Goal: Find specific page/section: Find specific page/section

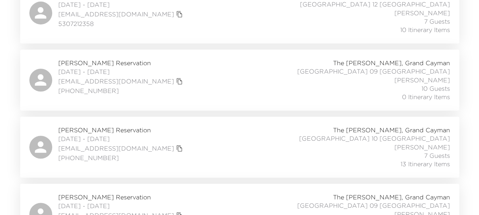
scroll to position [206, 0]
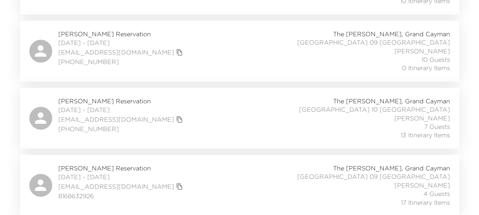
click at [93, 168] on span "Teri Lawing Reservation" at bounding box center [121, 168] width 126 height 8
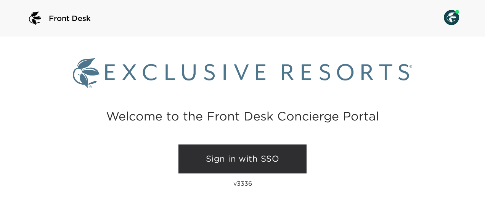
click at [224, 160] on link "Sign in with SSO" at bounding box center [242, 158] width 128 height 29
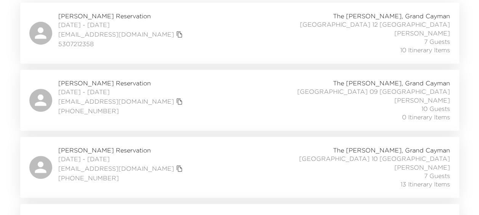
scroll to position [206, 0]
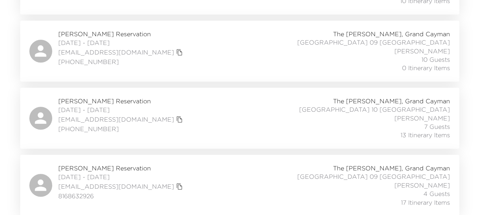
click at [110, 169] on span "[PERSON_NAME] Reservation" at bounding box center [121, 168] width 126 height 8
